Goal: Information Seeking & Learning: Learn about a topic

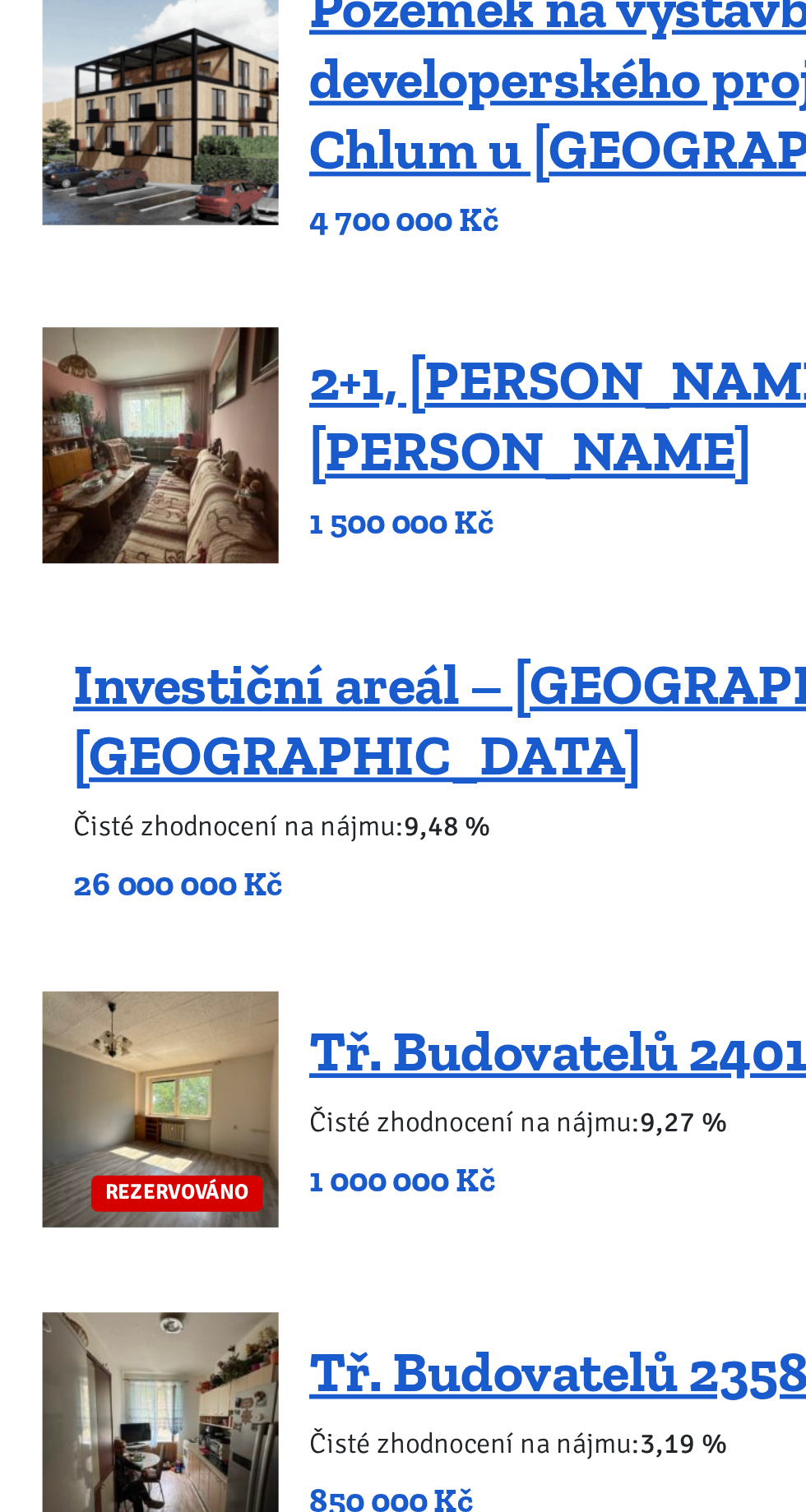
scroll to position [126, 0]
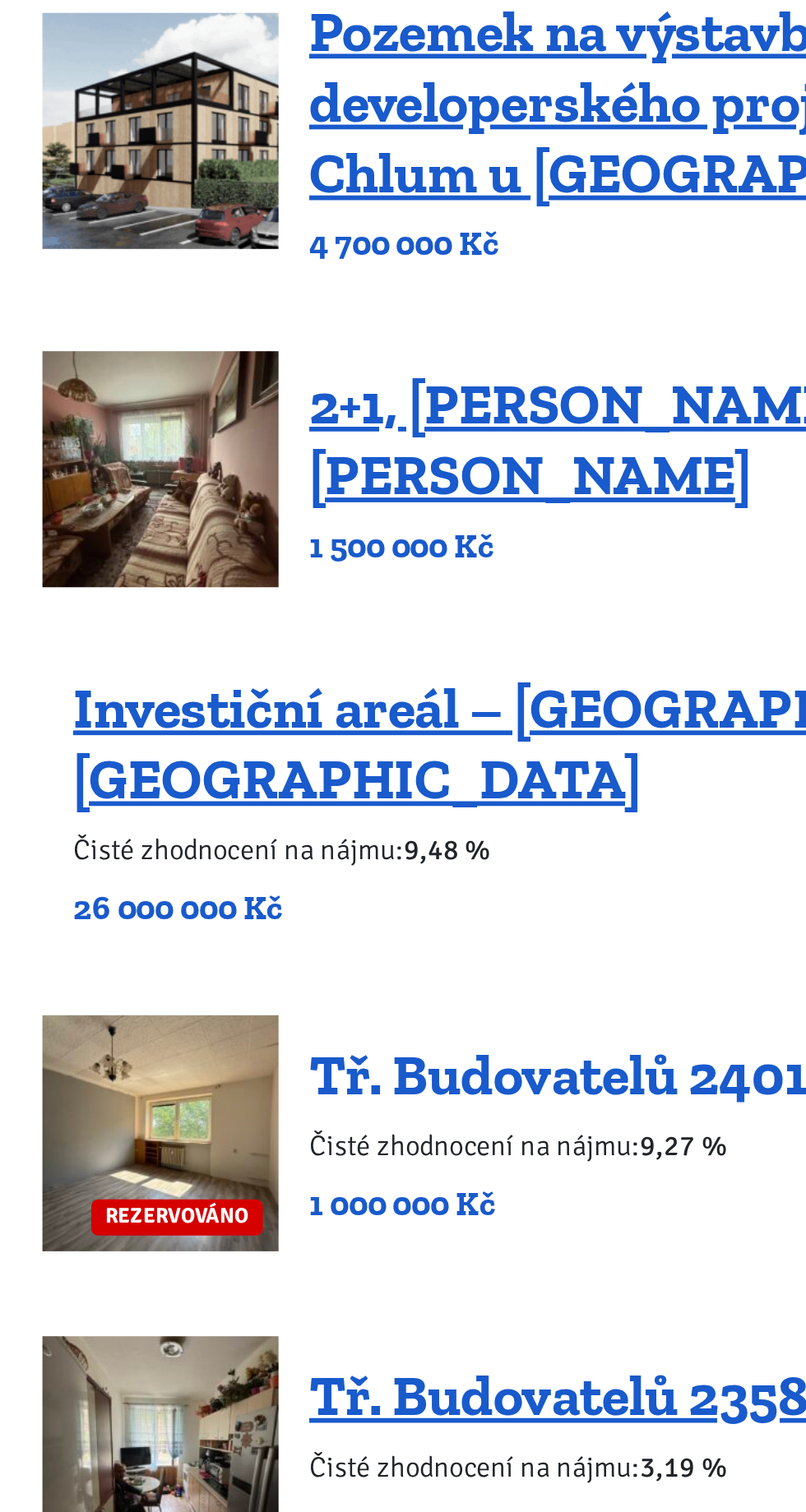
click at [455, 892] on link "Tř. Budovatelů 2401/64, Most" at bounding box center [450, 909] width 383 height 36
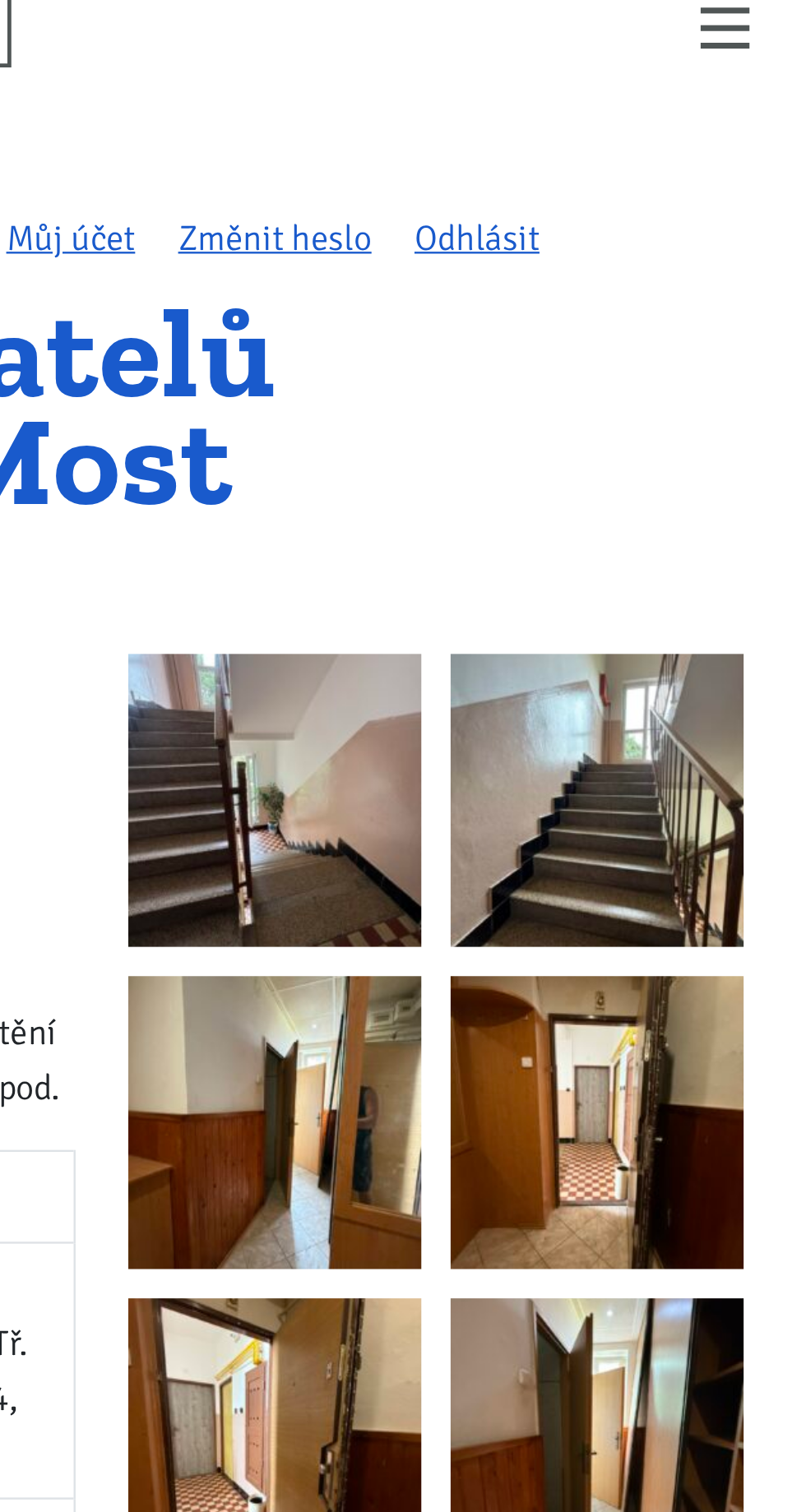
click at [489, 370] on img at bounding box center [476, 358] width 123 height 123
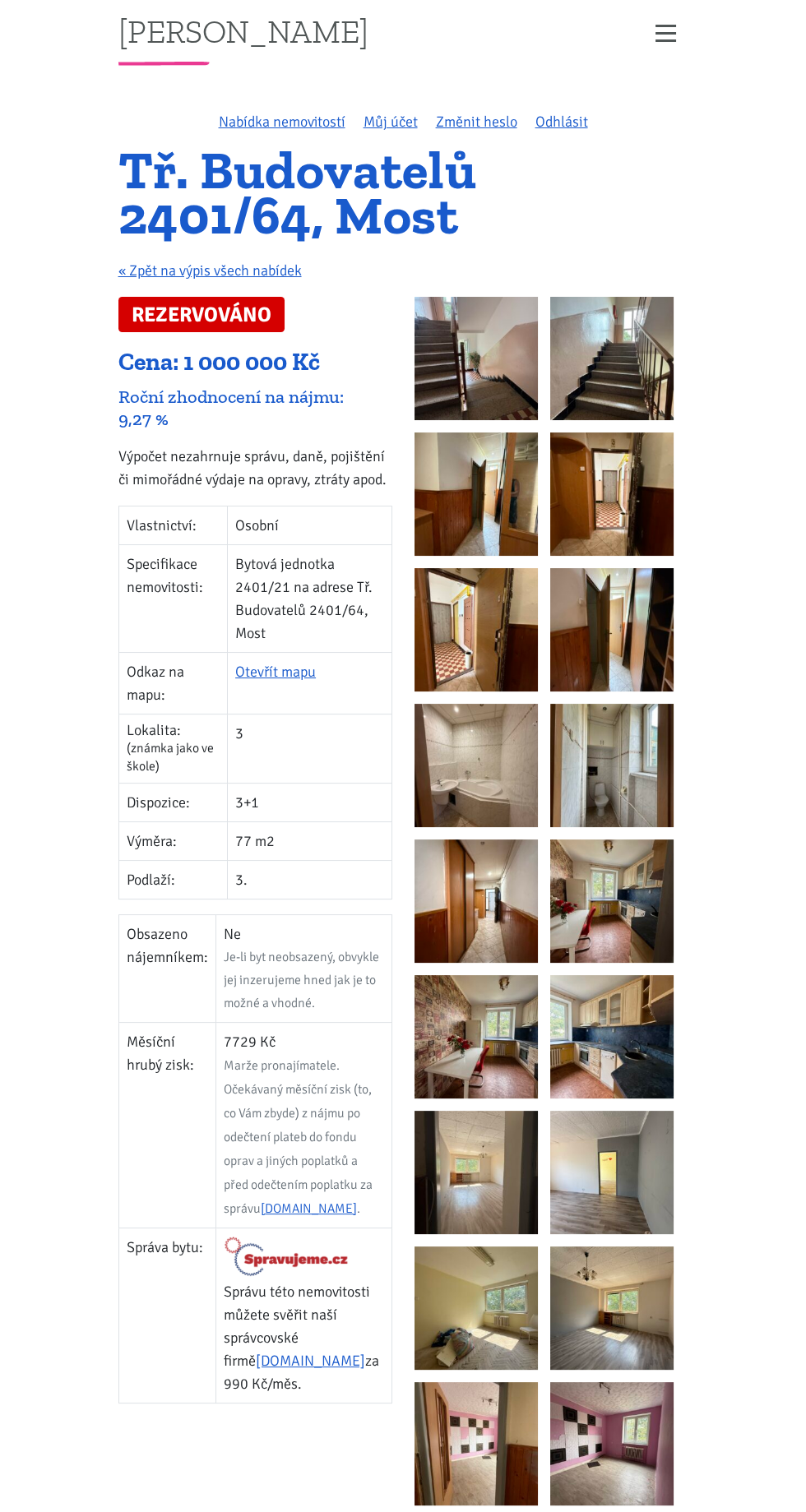
scroll to position [19, 0]
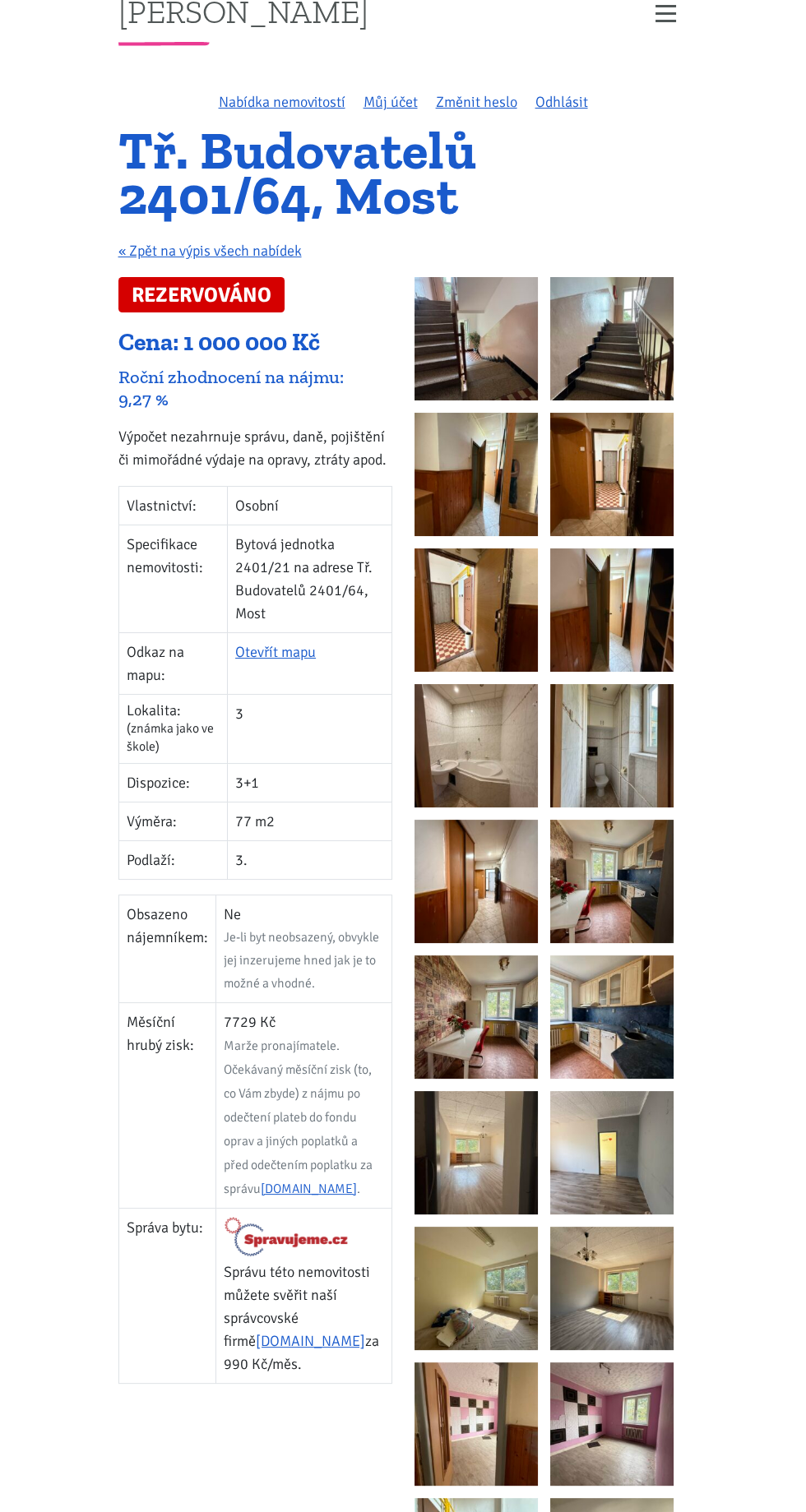
click at [473, 317] on img at bounding box center [476, 339] width 123 height 123
click at [443, 322] on img at bounding box center [476, 339] width 123 height 123
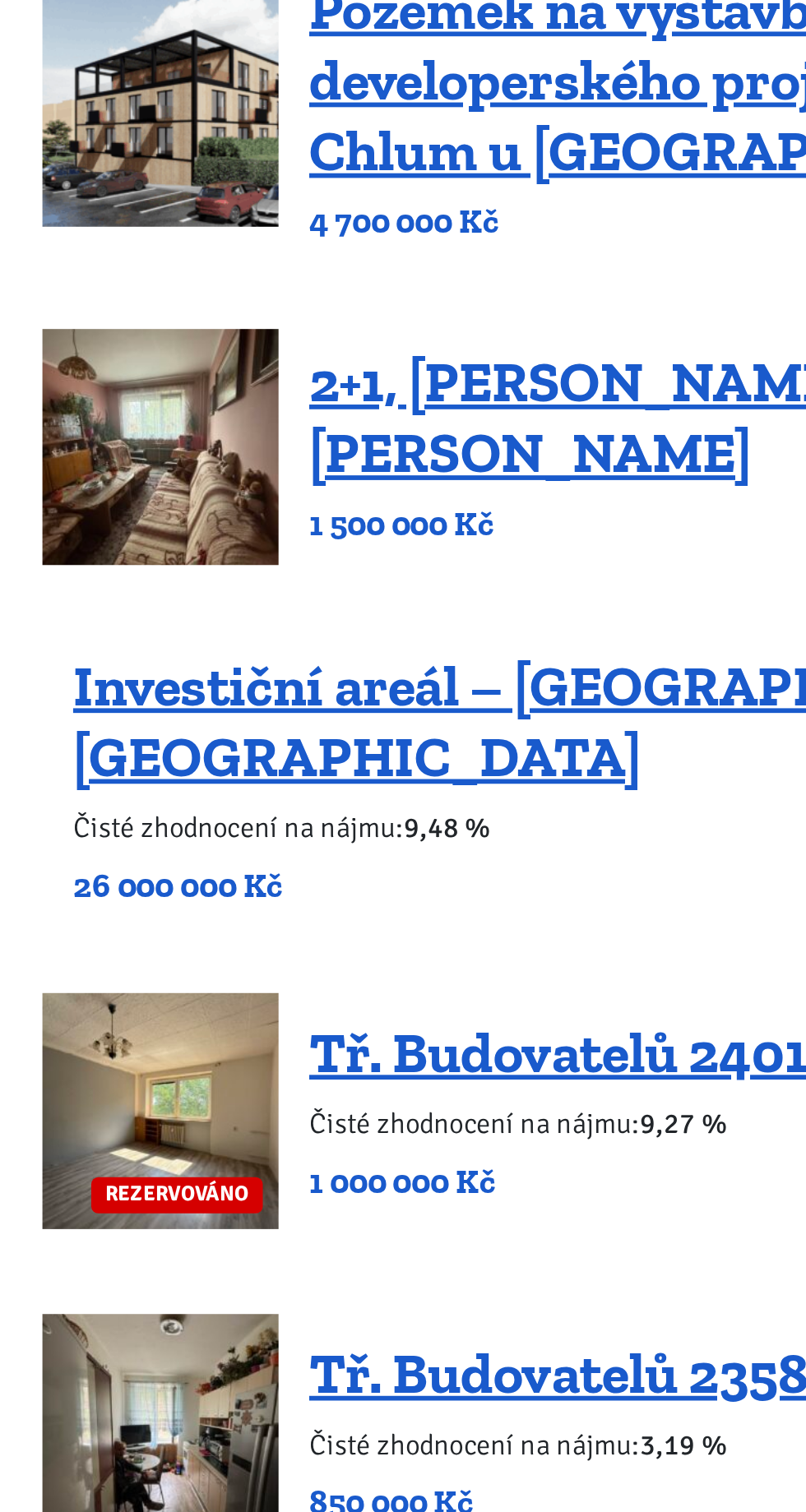
scroll to position [126, 0]
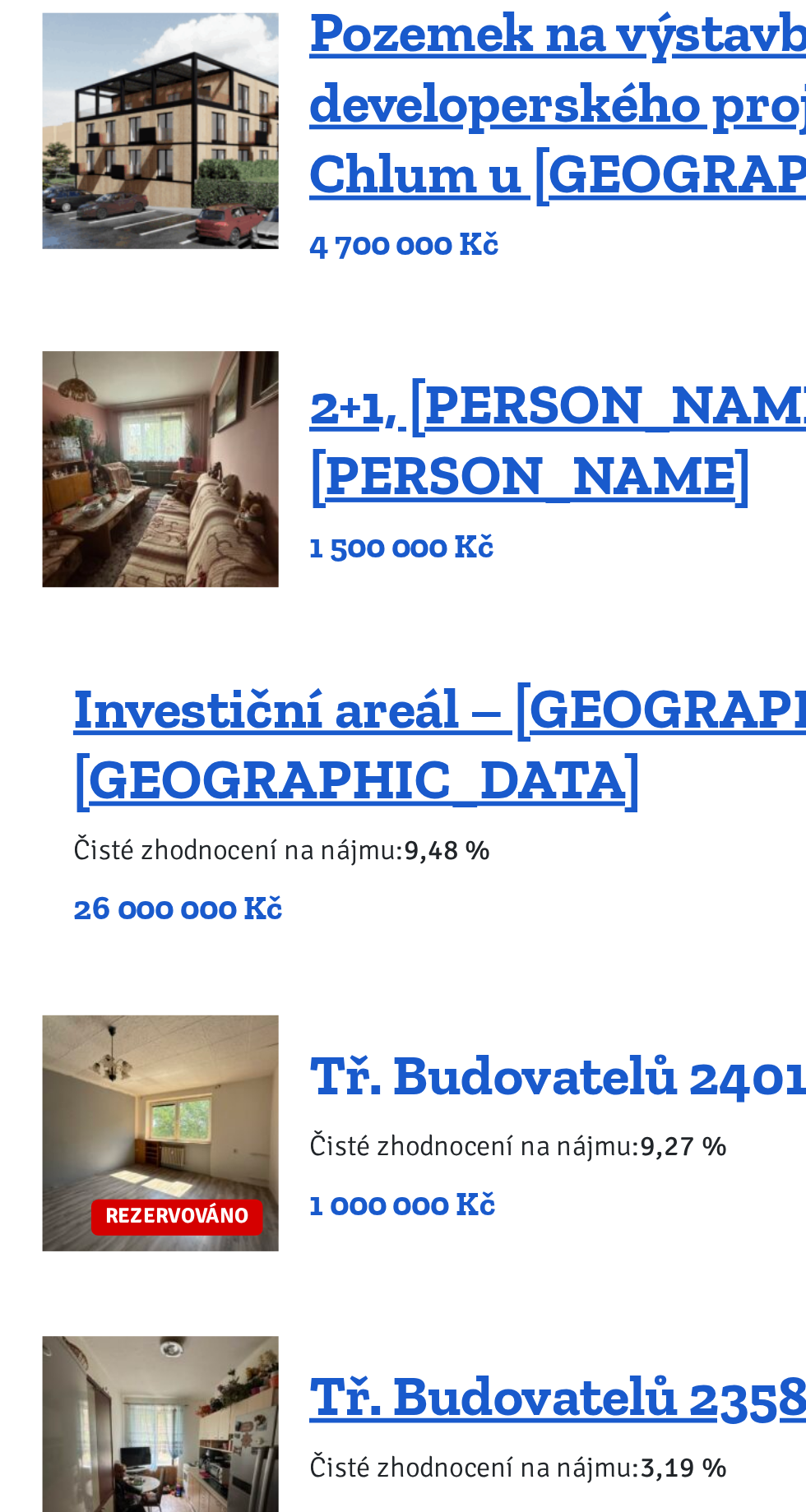
click at [453, 892] on link "Tř. Budovatelů 2401/64, Most" at bounding box center [450, 909] width 383 height 36
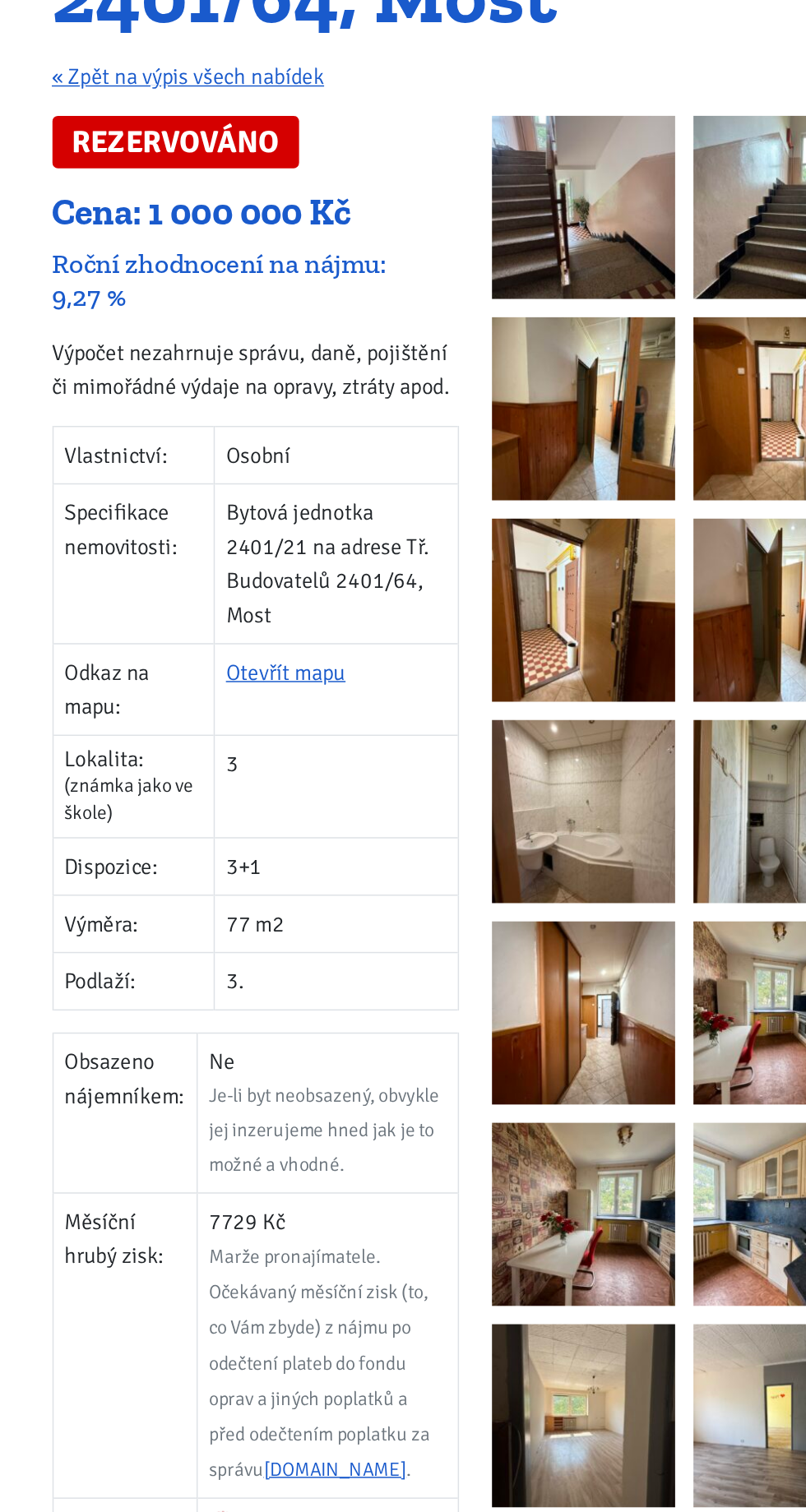
scroll to position [5, 0]
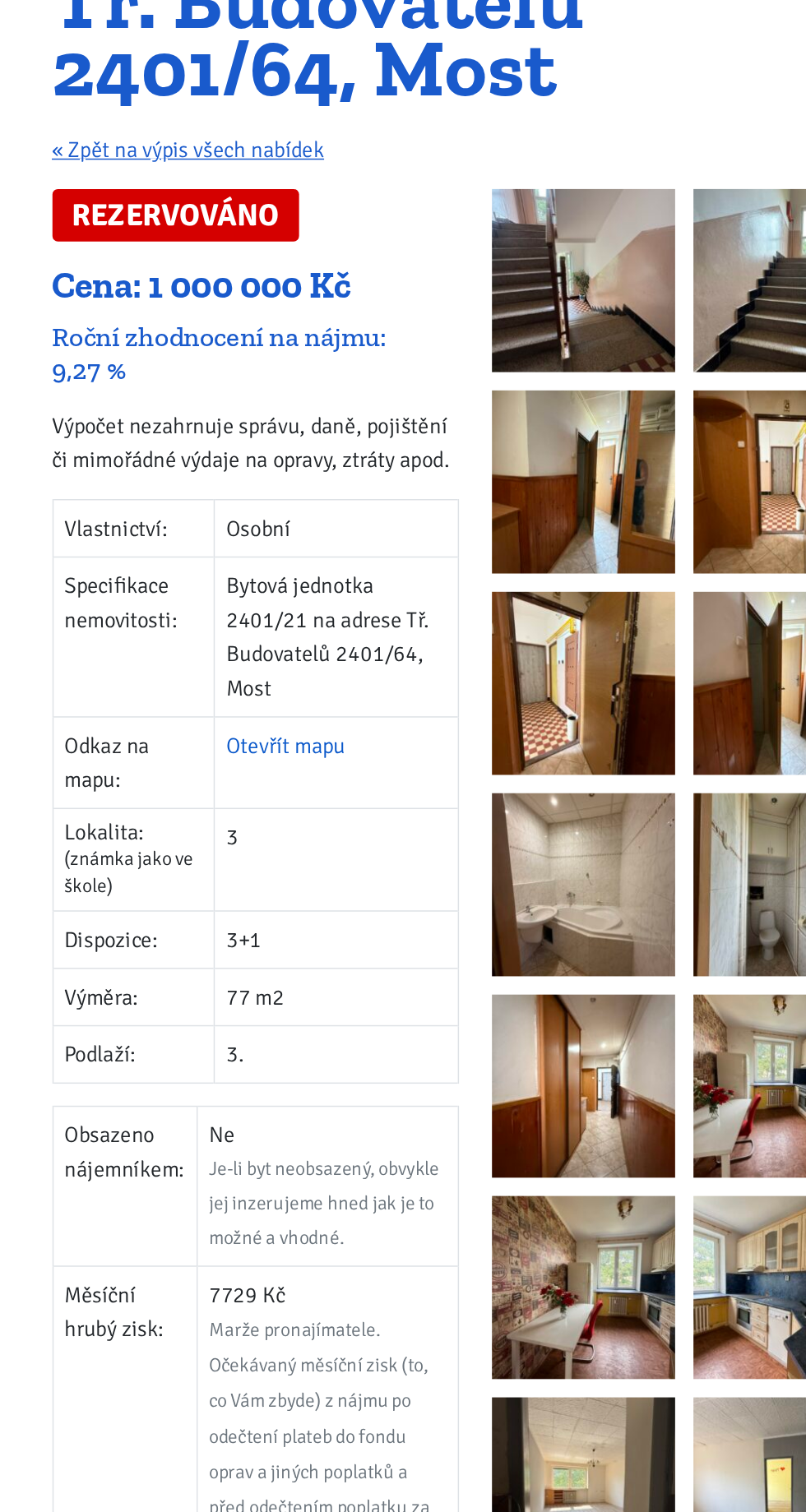
click at [269, 669] on link "Otevřít mapu" at bounding box center [275, 666] width 81 height 18
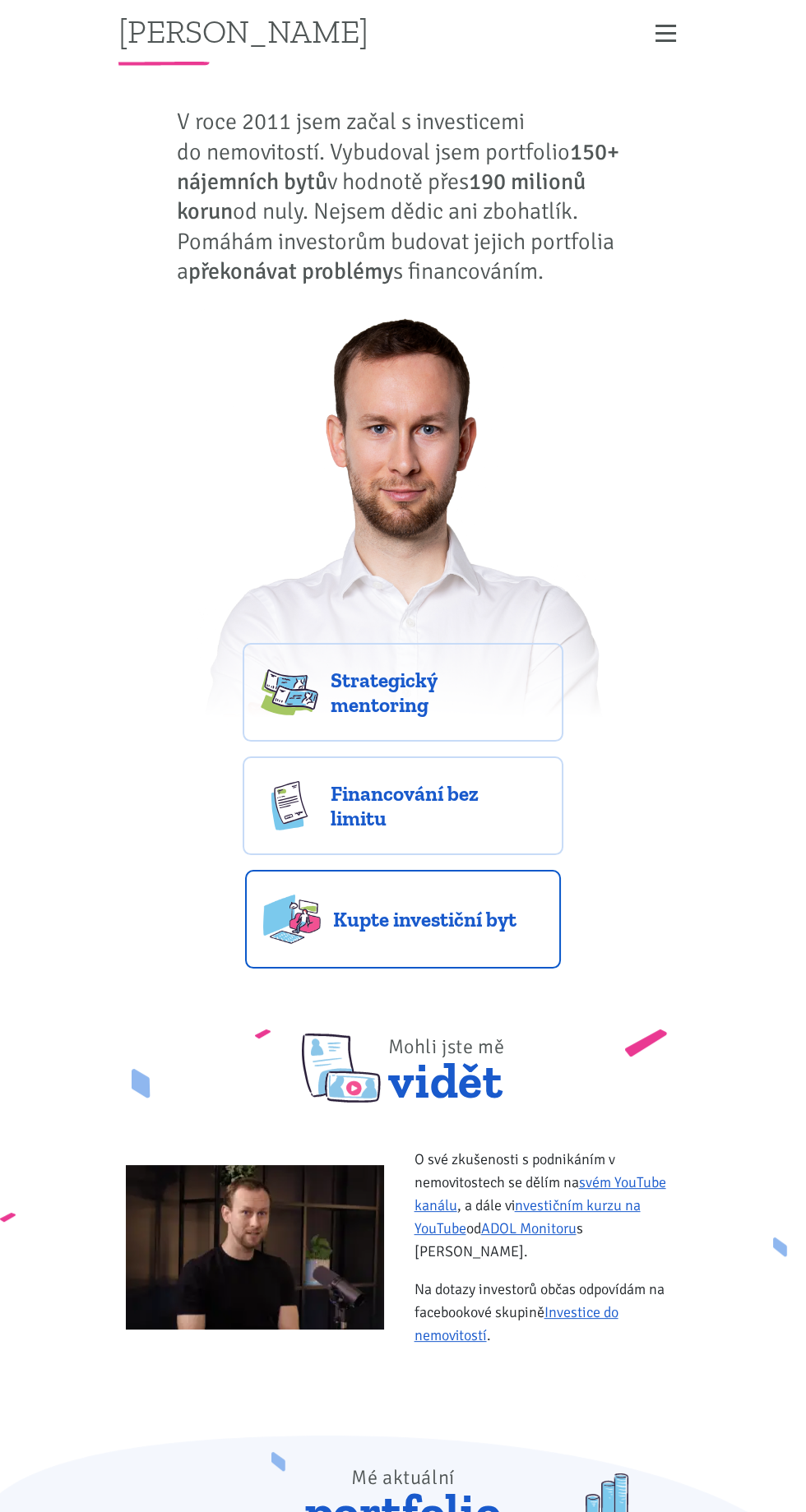
click at [379, 921] on span "Kupte investiční byt" at bounding box center [438, 920] width 210 height 25
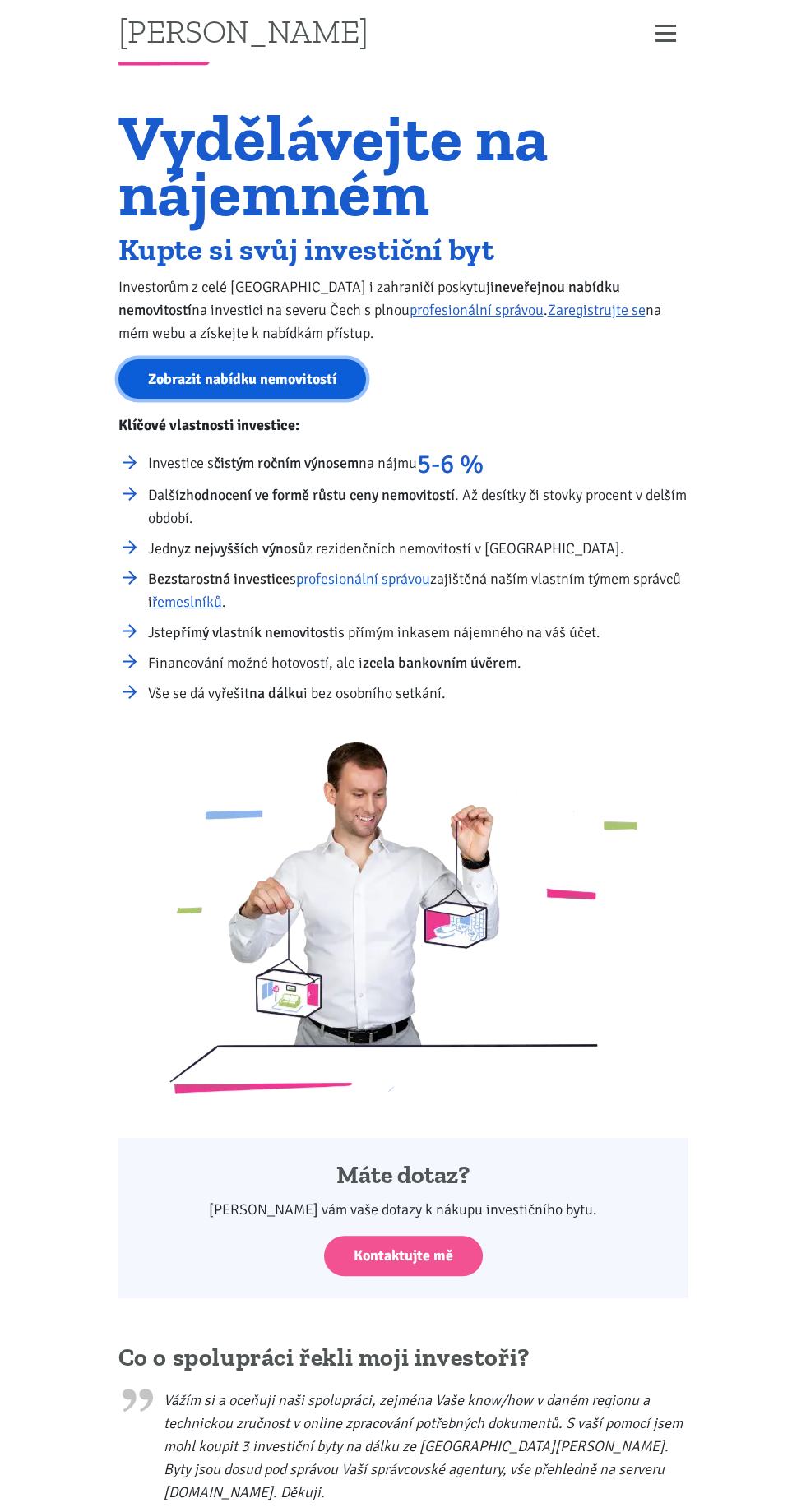
click at [217, 386] on link "Zobrazit nabídku nemovitostí" at bounding box center [242, 379] width 247 height 40
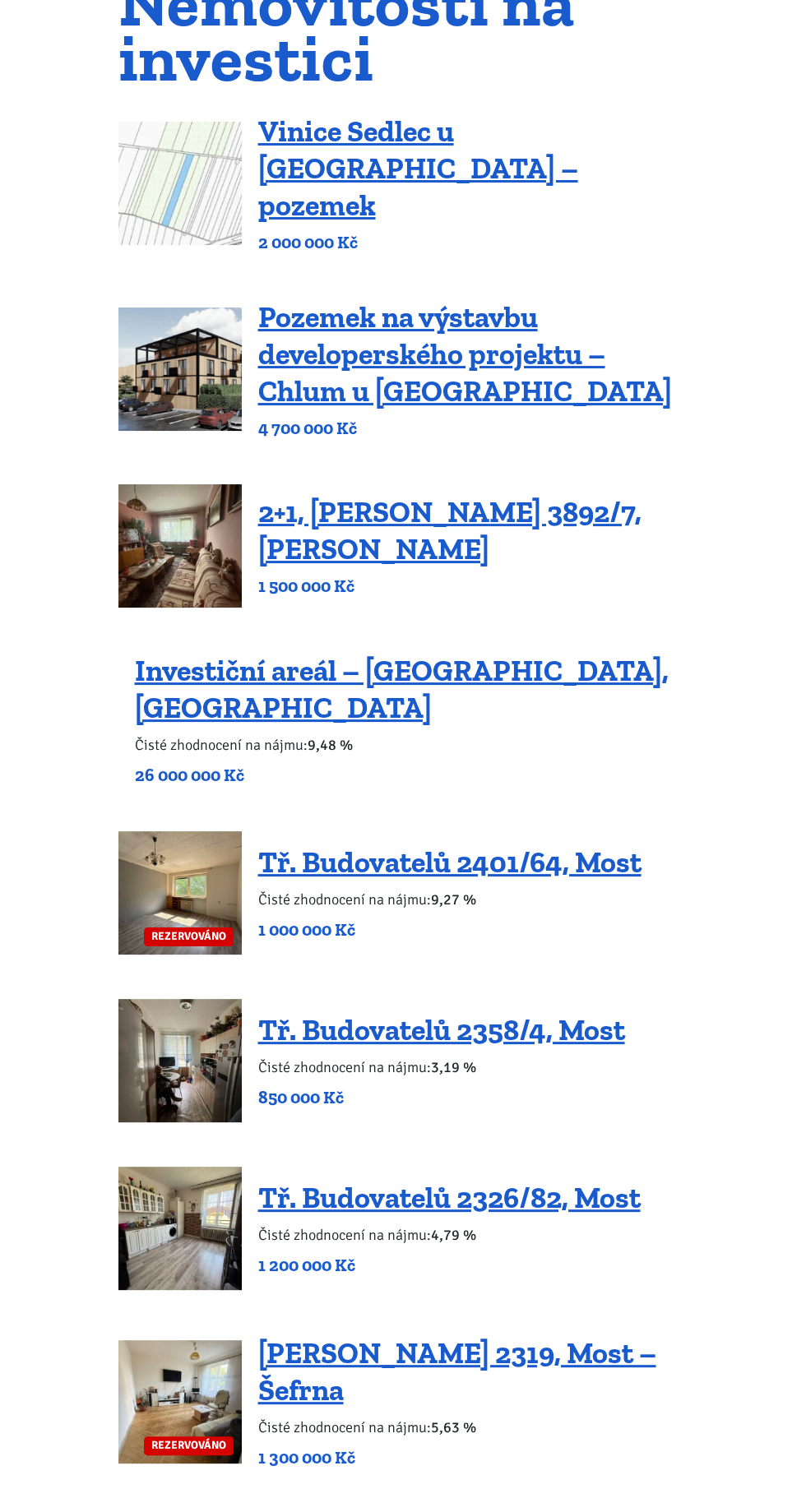
scroll to position [143, 0]
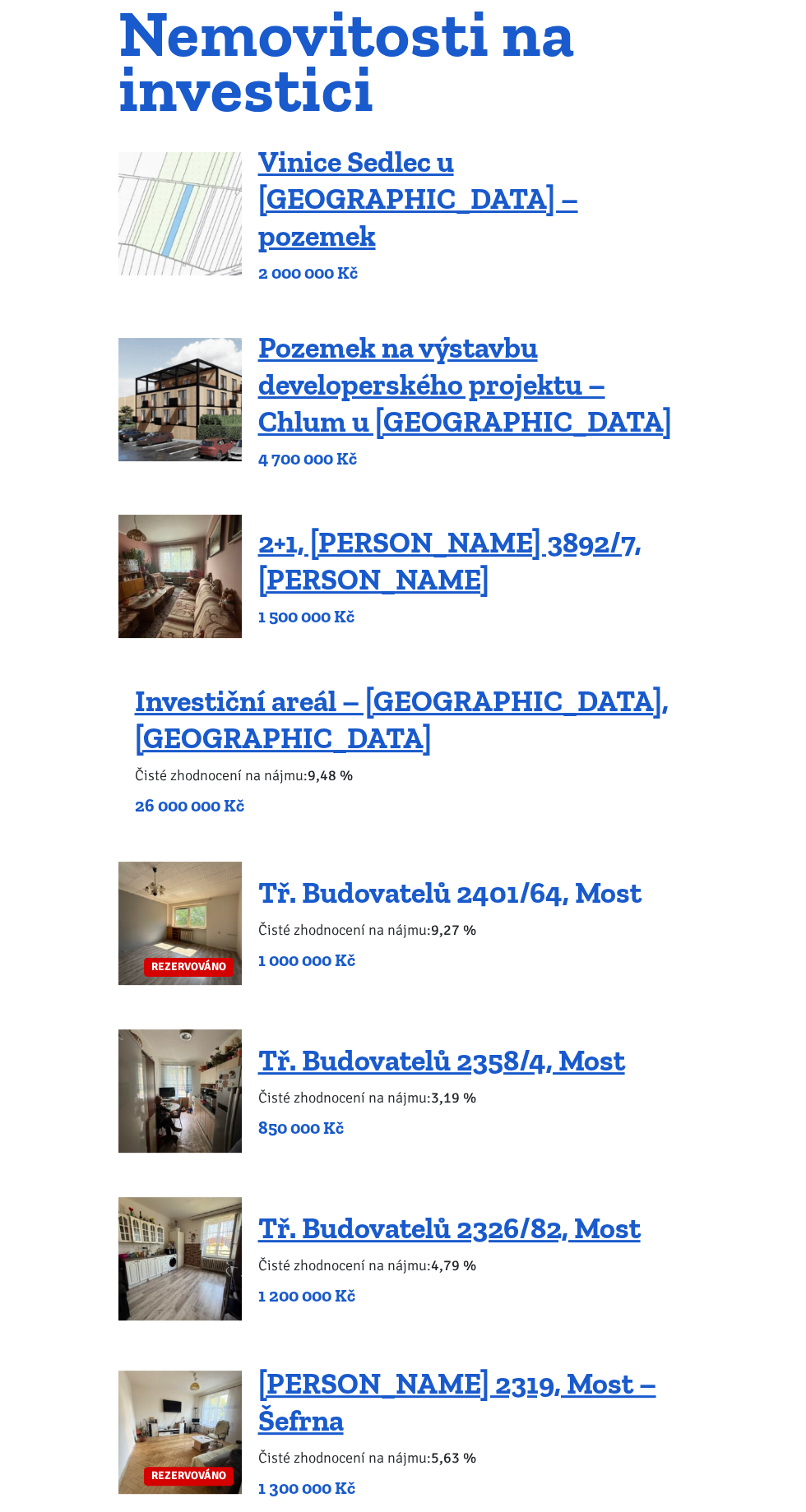
click at [339, 875] on link "Tř. Budovatelů 2401/64, Most" at bounding box center [450, 893] width 383 height 36
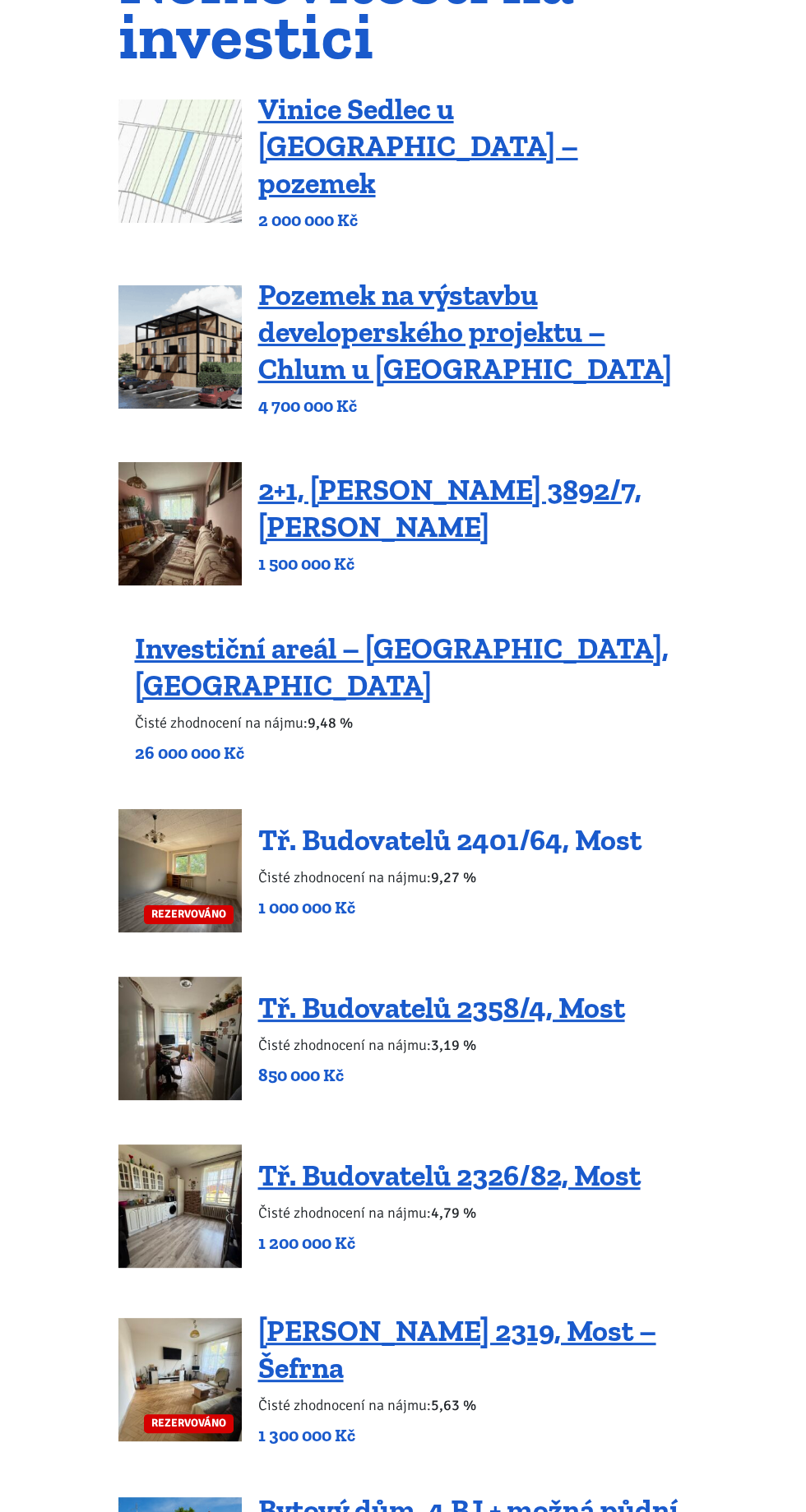
scroll to position [261, 0]
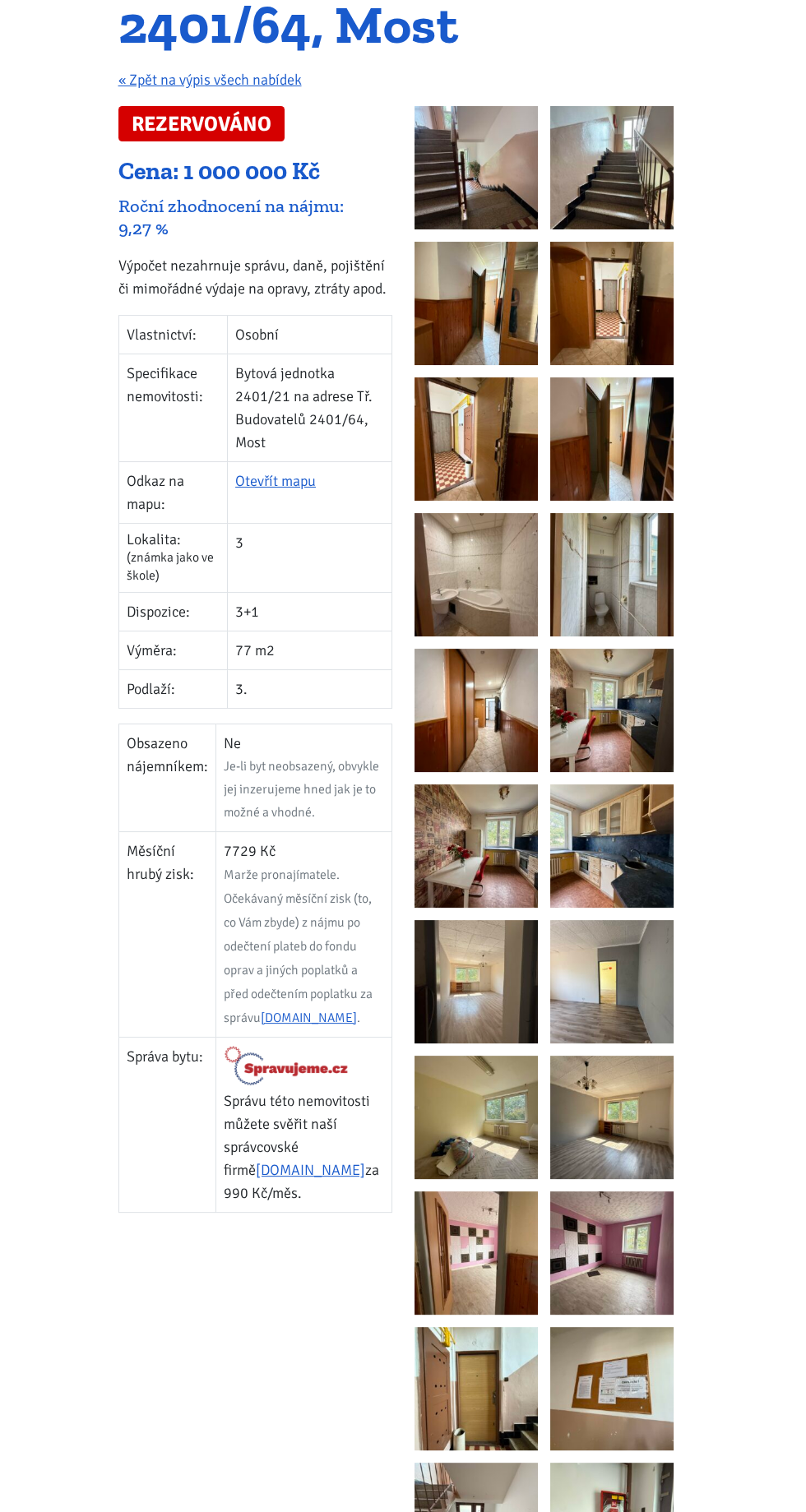
scroll to position [204, 0]
